Goal: Obtain resource: Download file/media

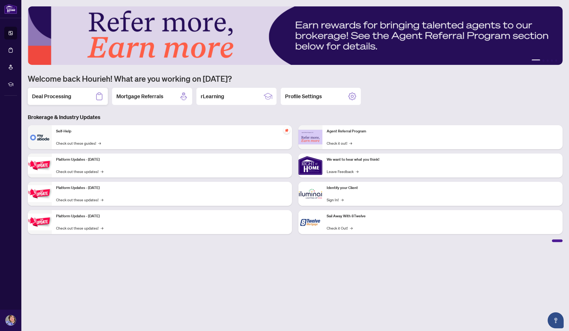
click at [65, 94] on h2 "Deal Processing" at bounding box center [51, 96] width 39 height 7
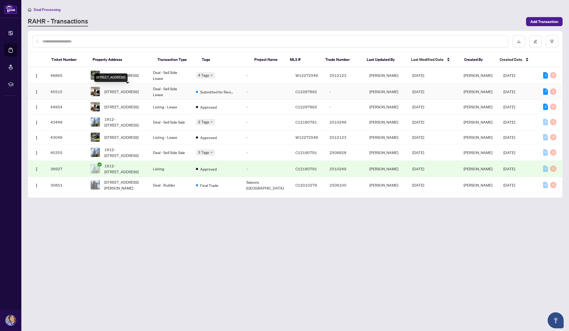
click at [114, 94] on span "[STREET_ADDRESS]" at bounding box center [121, 92] width 34 height 6
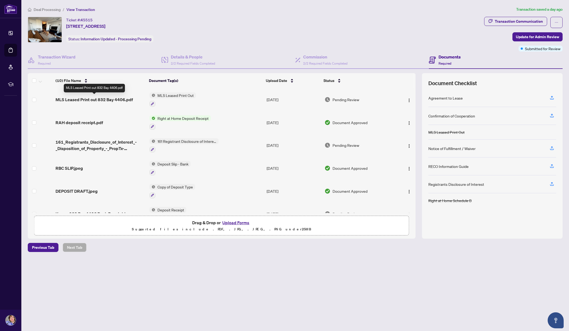
click at [85, 100] on span "MLS Leased Print out 832 Bay 4406.pdf" at bounding box center [93, 99] width 77 height 6
